Goal: Find specific page/section: Find specific page/section

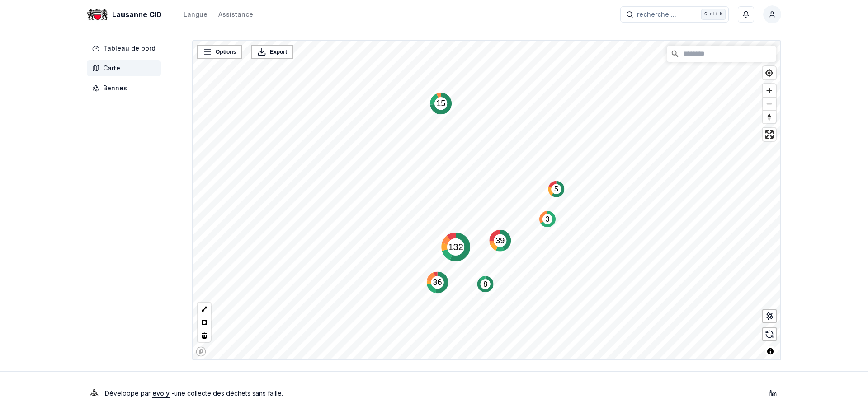
click at [123, 69] on span "Carte" at bounding box center [124, 68] width 74 height 16
click at [123, 67] on span "Carte" at bounding box center [124, 68] width 74 height 16
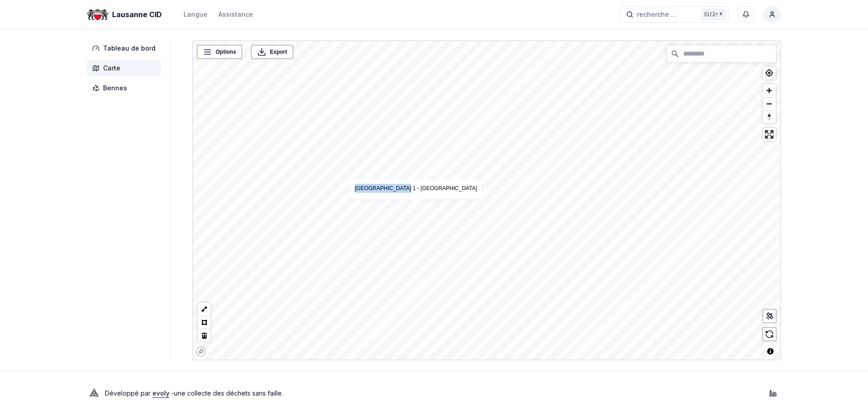
drag, startPoint x: 375, startPoint y: 190, endPoint x: 419, endPoint y: 198, distance: 45.0
click at [419, 198] on div "[GEOGRAPHIC_DATA] 1 - [GEOGRAPHIC_DATA]" at bounding box center [416, 189] width 132 height 20
copy link "Parc de Valency 1"
click at [400, 148] on link "[GEOGRAPHIC_DATA] 1 - [GEOGRAPHIC_DATA]" at bounding box center [398, 148] width 122 height 6
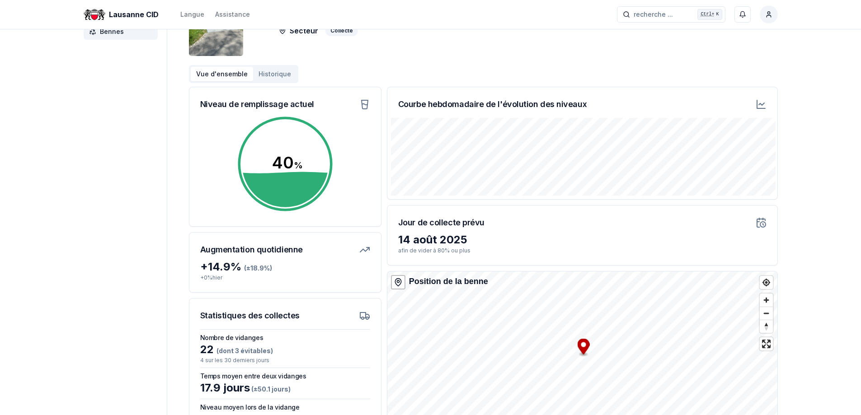
scroll to position [134, 0]
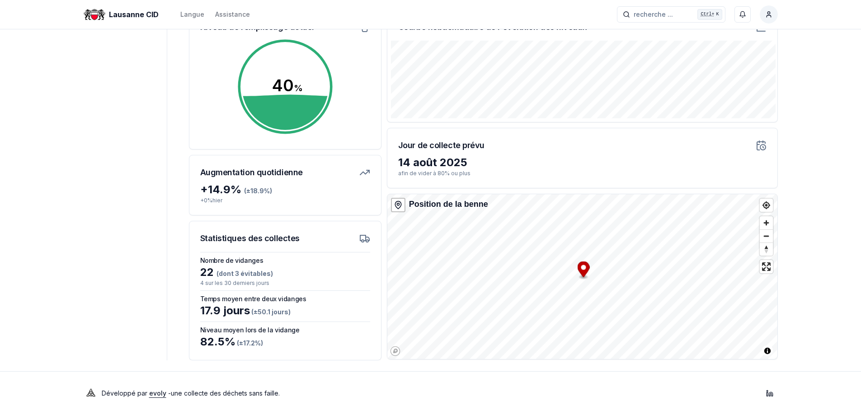
click at [165, 197] on div "Tableau de bord Carte Bennes [GEOGRAPHIC_DATA] 1 - Ménagers Type de benne Tri a…" at bounding box center [430, 133] width 723 height 454
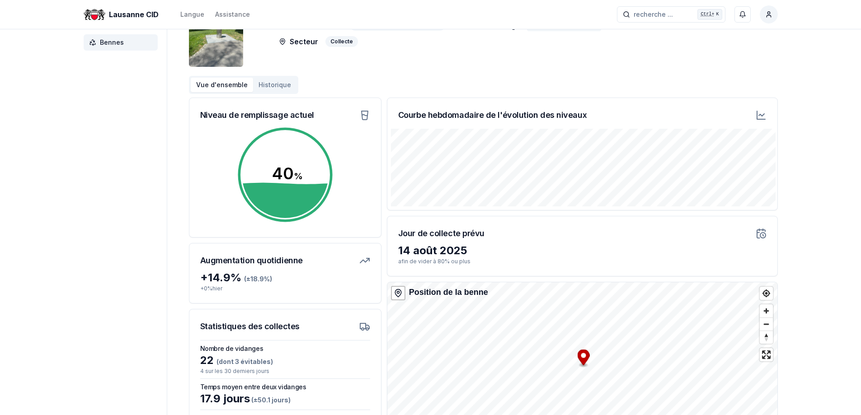
scroll to position [43, 0]
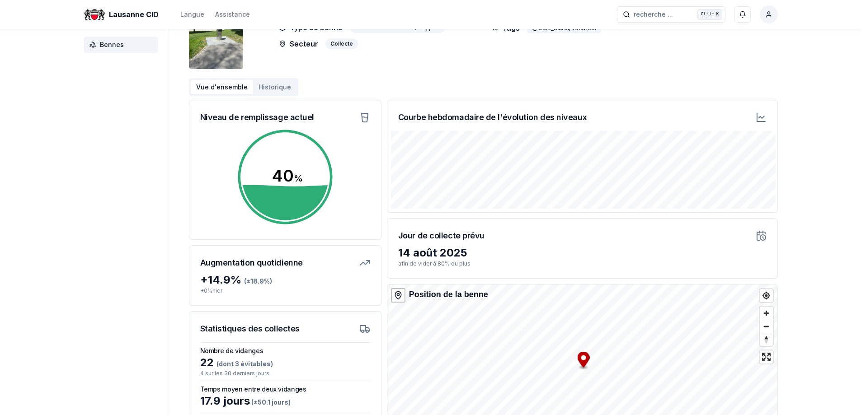
click at [804, 189] on div "Lausanne CID Langue Assistance recherche ... recherche ... Ctrl+ K Hirud Maliga…" at bounding box center [430, 231] width 861 height 549
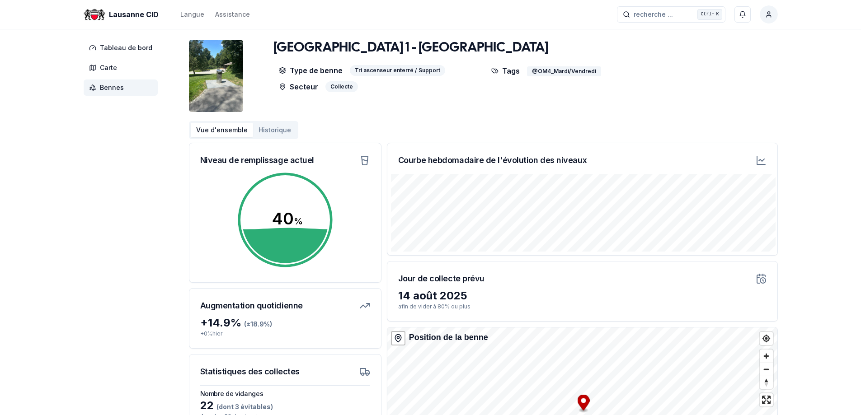
scroll to position [0, 0]
click at [271, 134] on button "Historique" at bounding box center [274, 130] width 43 height 14
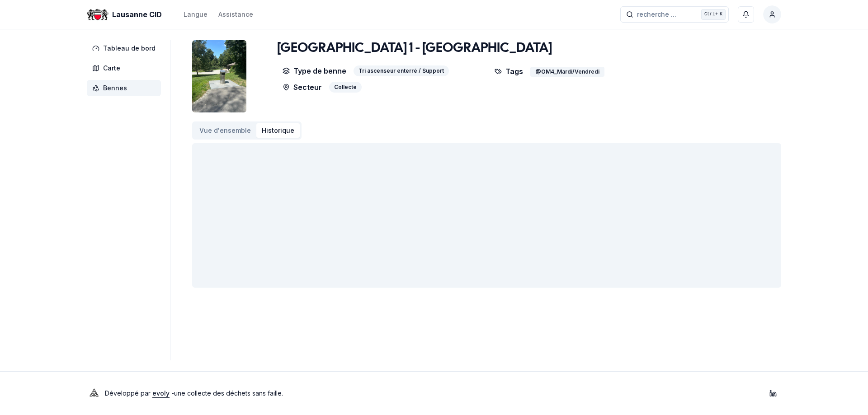
click at [222, 134] on button "Vue d'ensemble" at bounding box center [225, 130] width 62 height 14
